Goal: Information Seeking & Learning: Find specific fact

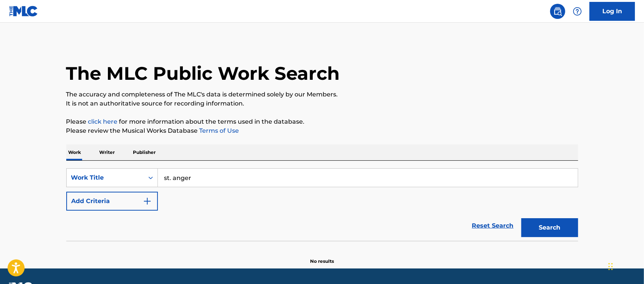
type input "st. anger"
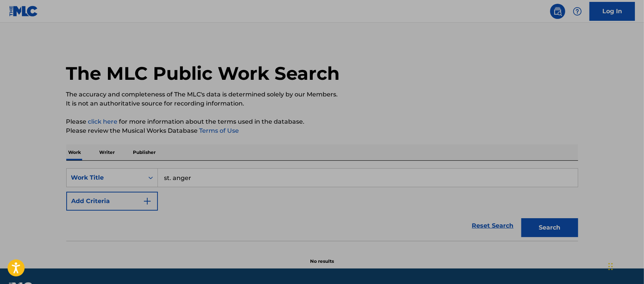
click at [154, 196] on button "Add Criteria" at bounding box center [112, 201] width 92 height 19
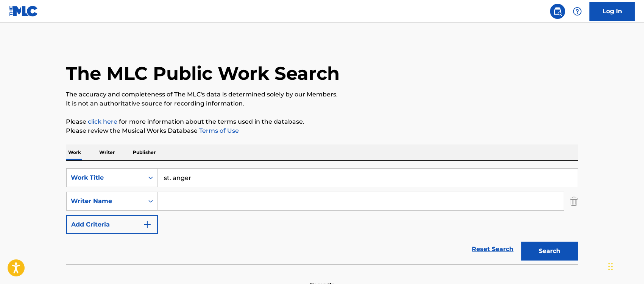
click at [186, 200] on input "Search Form" at bounding box center [361, 201] width 406 height 18
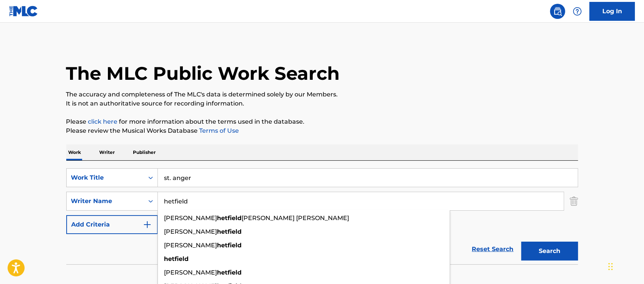
type input "hetfield"
click at [521, 242] on button "Search" at bounding box center [549, 251] width 57 height 19
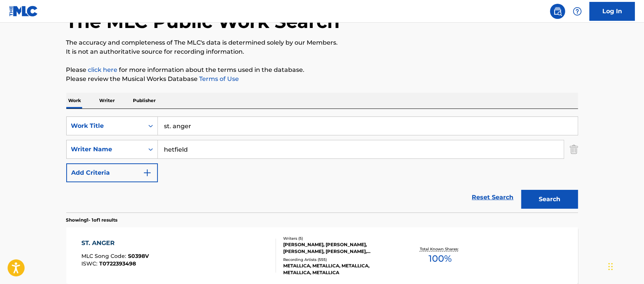
scroll to position [127, 0]
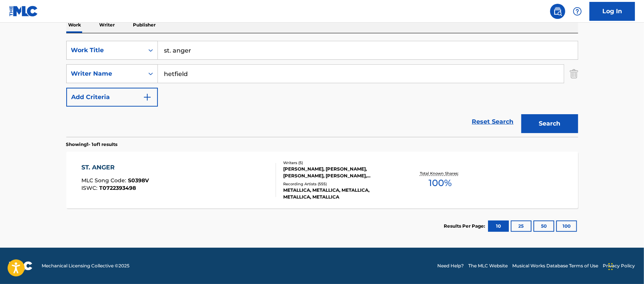
click at [99, 166] on div "ST. ANGER" at bounding box center [114, 167] width 67 height 9
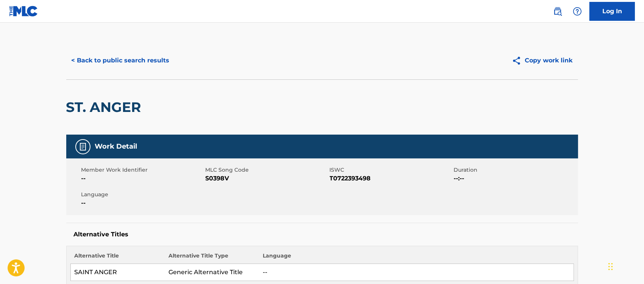
click at [140, 59] on button "< Back to public search results" at bounding box center [120, 60] width 109 height 19
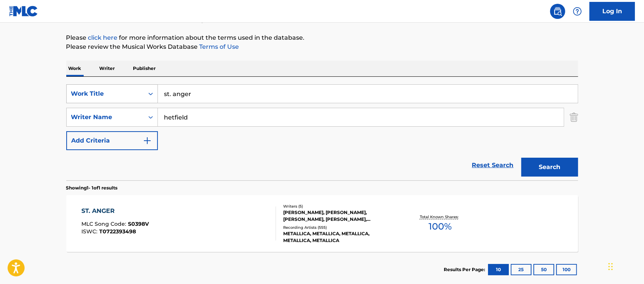
drag, startPoint x: 217, startPoint y: 94, endPoint x: 146, endPoint y: 95, distance: 70.7
click at [146, 95] on div "SearchWithCriteria246841f5-fa56-4dd9-9184-fef75cf7a081 Work Title st. anger" at bounding box center [321, 93] width 511 height 19
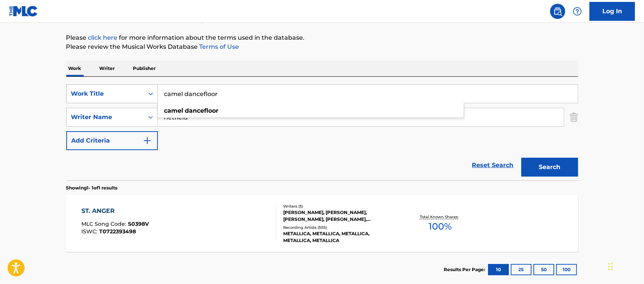
type input "camel dancefloor"
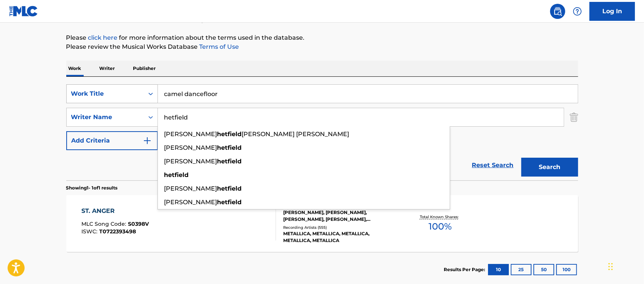
paste input "[PERSON_NAME]"
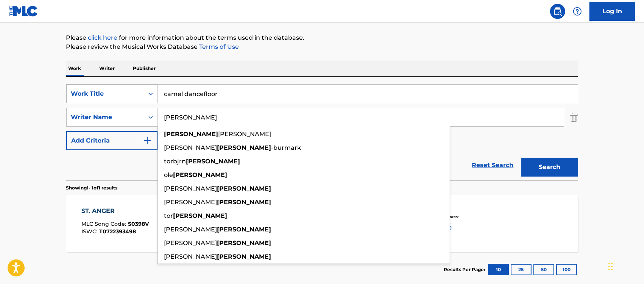
type input "[PERSON_NAME]"
click at [521, 158] on button "Search" at bounding box center [549, 167] width 57 height 19
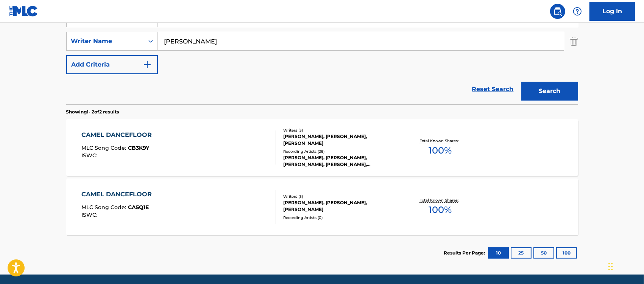
scroll to position [187, 0]
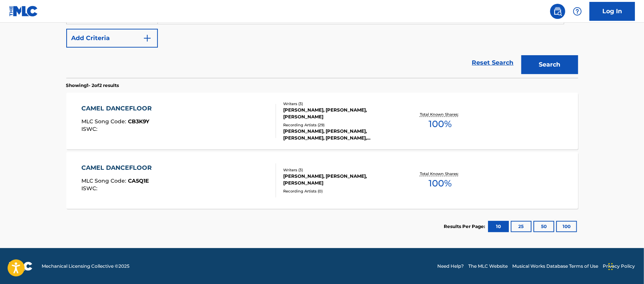
click at [118, 101] on div "CAMEL DANCEFLOOR MLC Song Code : CB3K9Y ISWC : Writers ( 3 ) [PERSON_NAME], [PE…" at bounding box center [321, 121] width 511 height 57
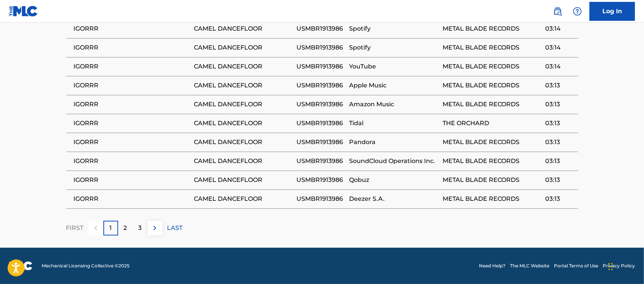
scroll to position [562, 0]
drag, startPoint x: 113, startPoint y: 200, endPoint x: 72, endPoint y: 202, distance: 41.3
click at [72, 202] on td "IGORRR" at bounding box center [130, 199] width 128 height 19
copy span "IGORRR"
